Goal: Information Seeking & Learning: Learn about a topic

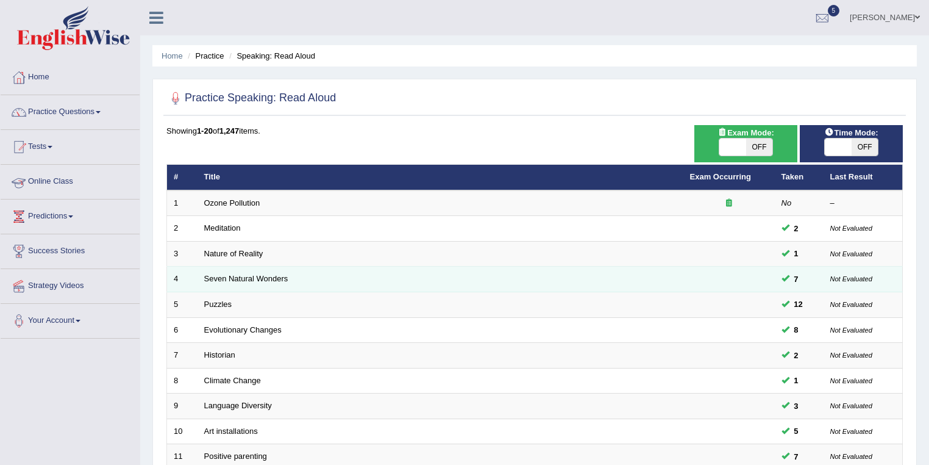
drag, startPoint x: 207, startPoint y: 268, endPoint x: 217, endPoint y: 272, distance: 10.4
click at [209, 268] on td "Seven Natural Wonders" at bounding box center [441, 279] width 486 height 26
click at [218, 274] on link "Seven Natural Wonders" at bounding box center [246, 278] width 84 height 9
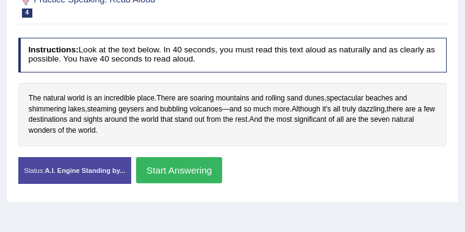
drag, startPoint x: 326, startPoint y: 173, endPoint x: 282, endPoint y: 176, distance: 44.6
click at [222, 173] on button "Start Answering" at bounding box center [179, 170] width 86 height 26
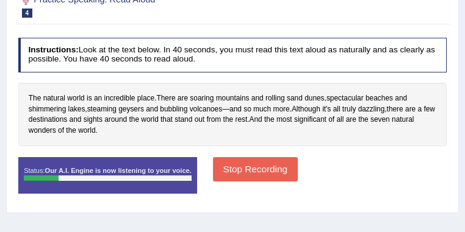
drag, startPoint x: 324, startPoint y: 171, endPoint x: 291, endPoint y: 180, distance: 34.0
click at [298, 171] on button "Stop Recording" at bounding box center [255, 169] width 85 height 24
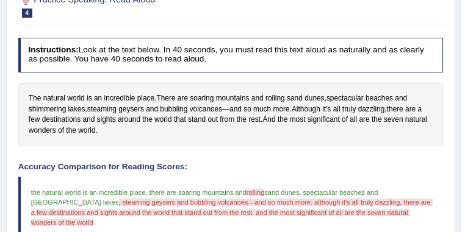
scroll to position [88, 0]
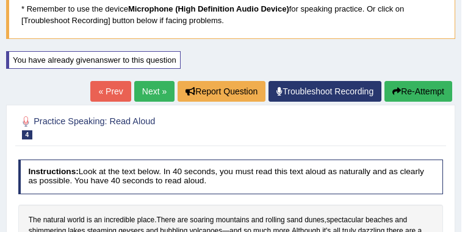
click at [400, 90] on button "Re-Attempt" at bounding box center [418, 91] width 68 height 21
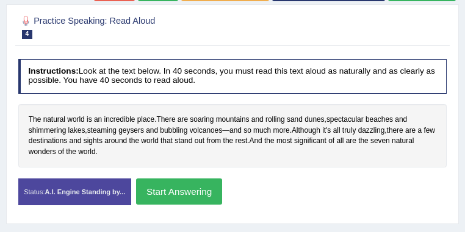
scroll to position [221, 0]
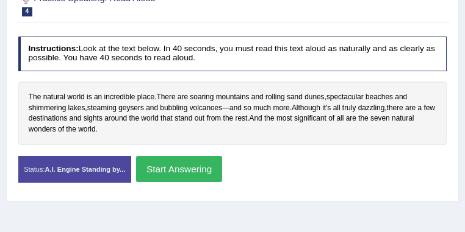
click at [222, 163] on button "Start Answering" at bounding box center [179, 169] width 86 height 26
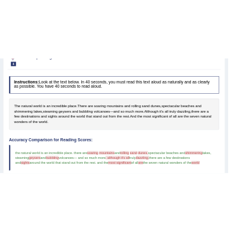
scroll to position [271, 0]
